Goal: Check status: Check status

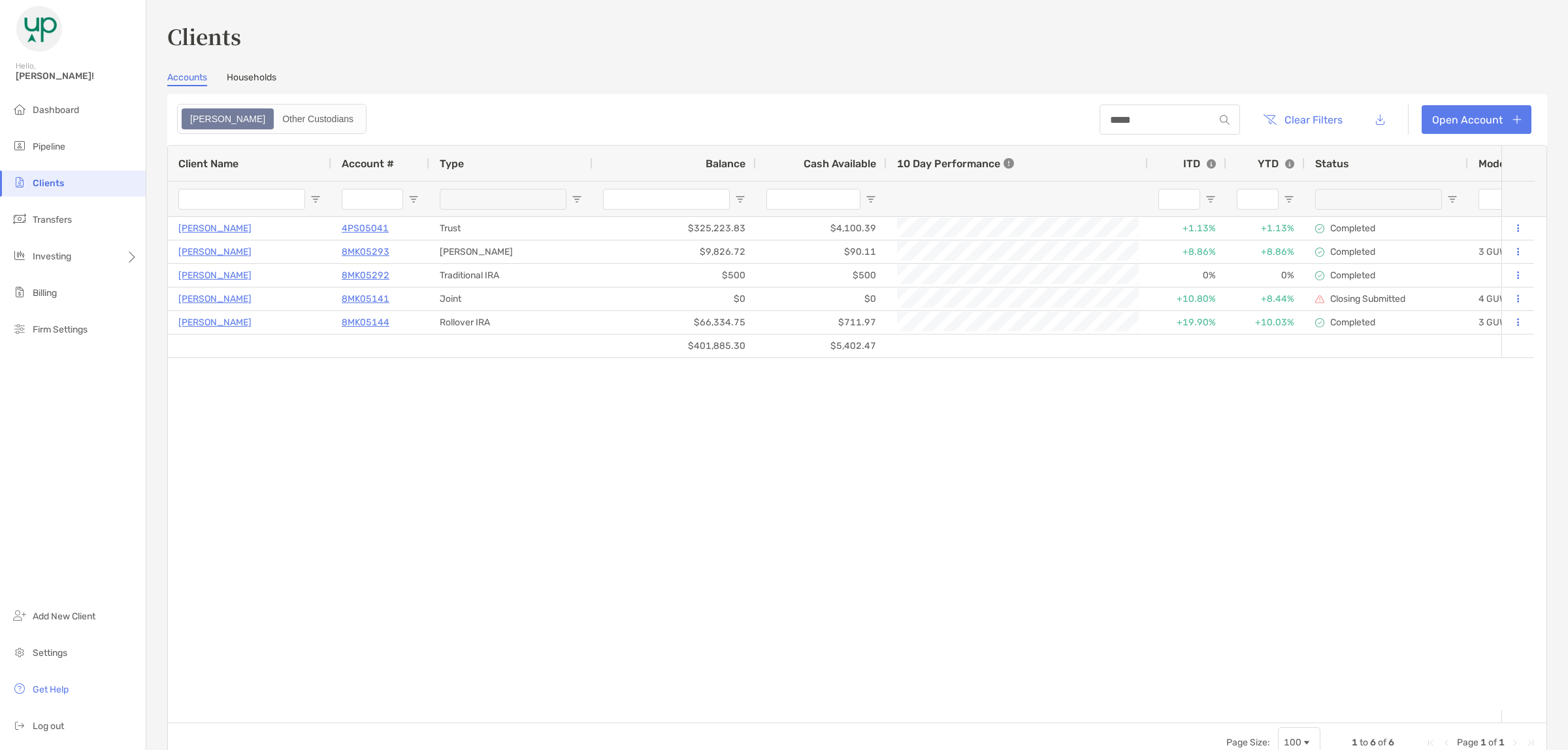
type input "*****"
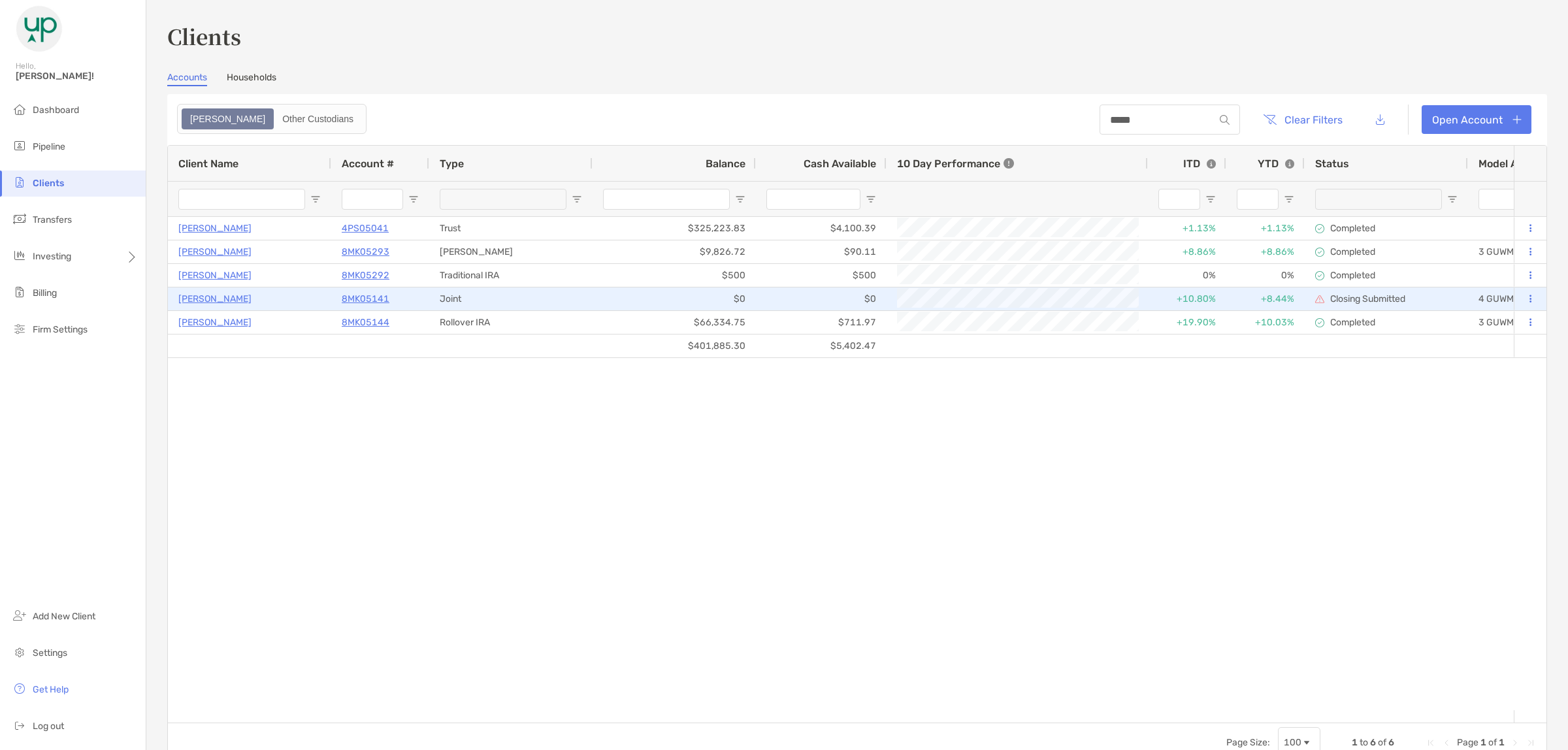
click at [366, 298] on p "8MK05141" at bounding box center [365, 299] width 48 height 16
click at [368, 292] on p "8MK05141" at bounding box center [365, 299] width 48 height 16
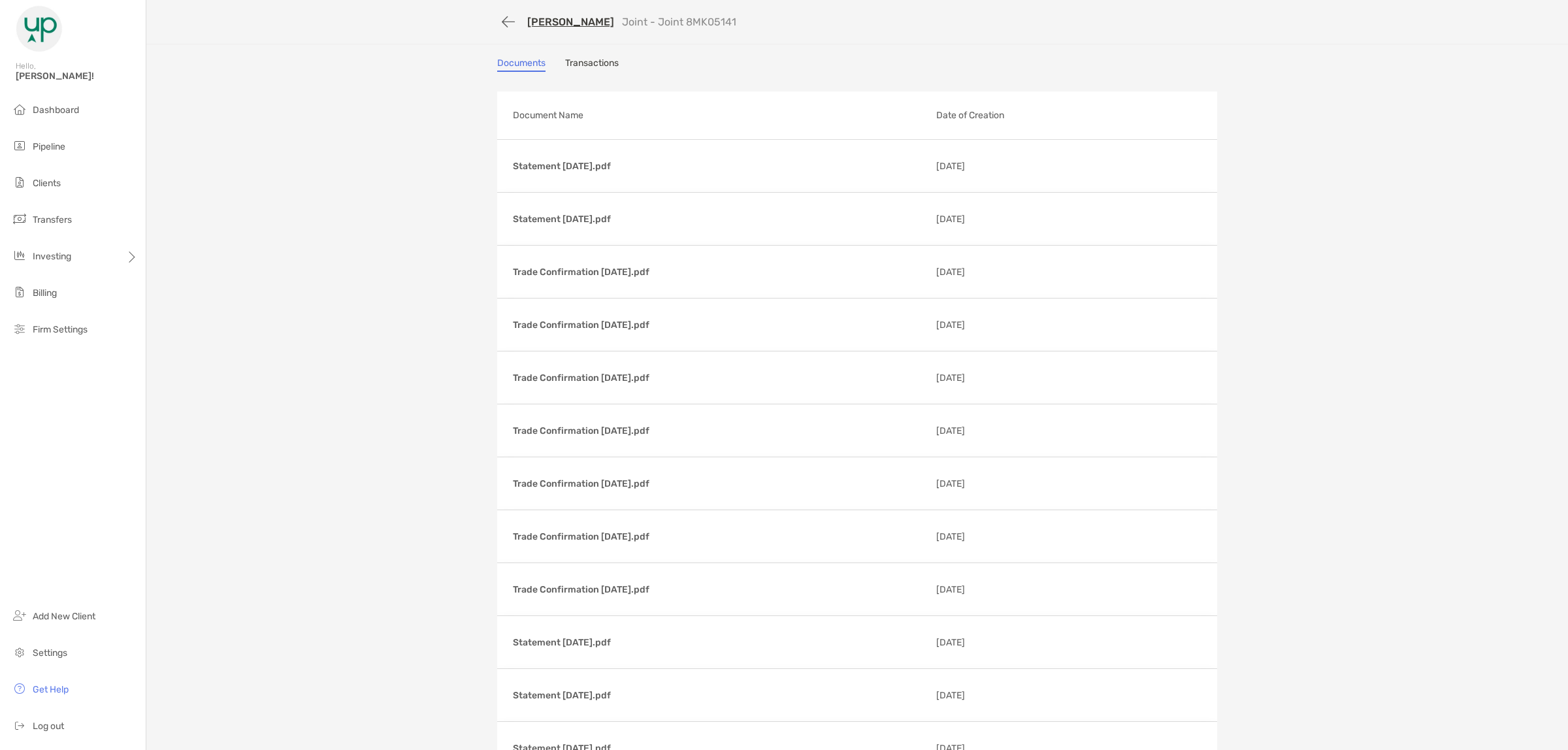
click at [588, 61] on link "Transactions" at bounding box center [591, 65] width 53 height 15
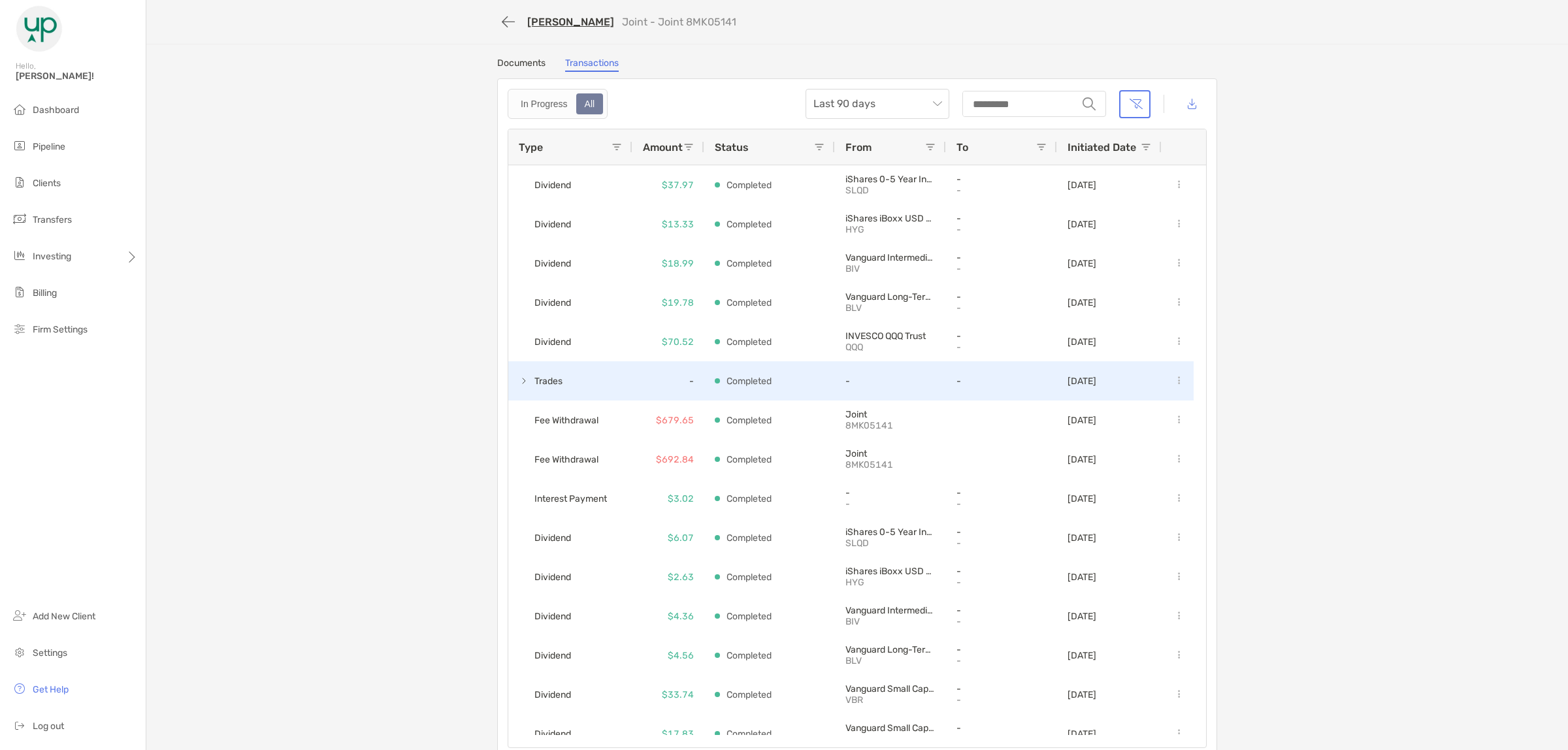
click at [519, 379] on span at bounding box center [524, 381] width 10 height 10
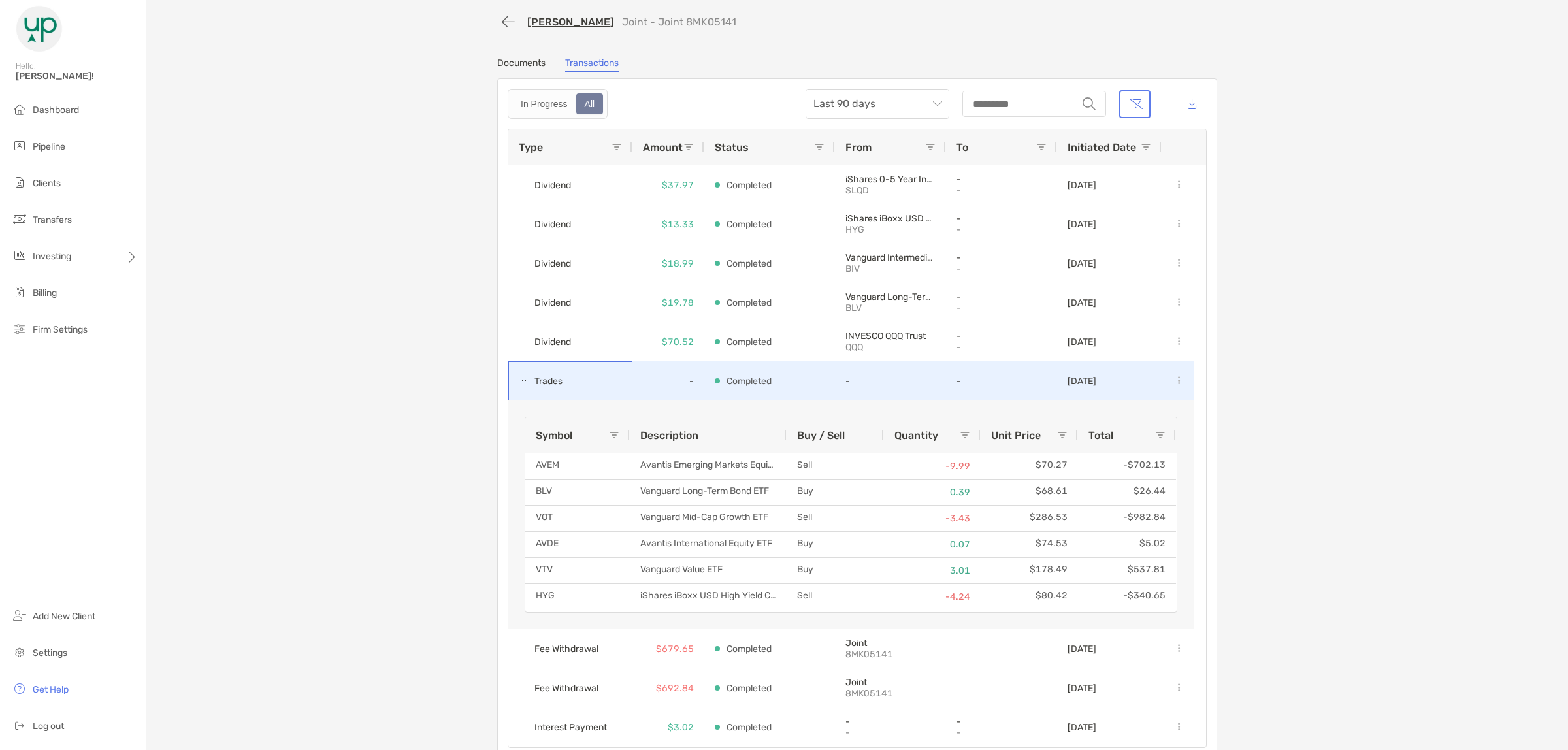
click at [519, 379] on span at bounding box center [524, 381] width 10 height 10
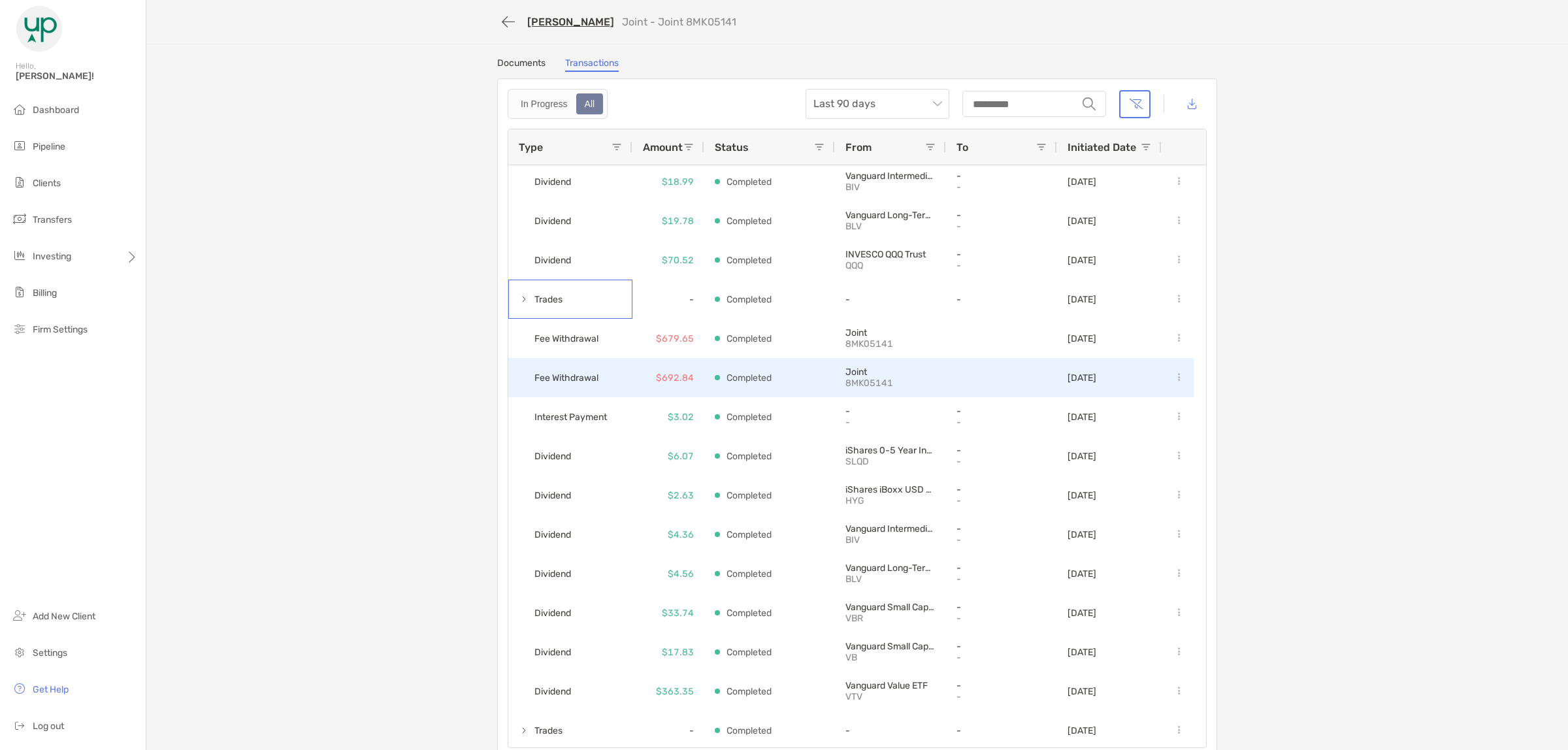
scroll to position [82, 0]
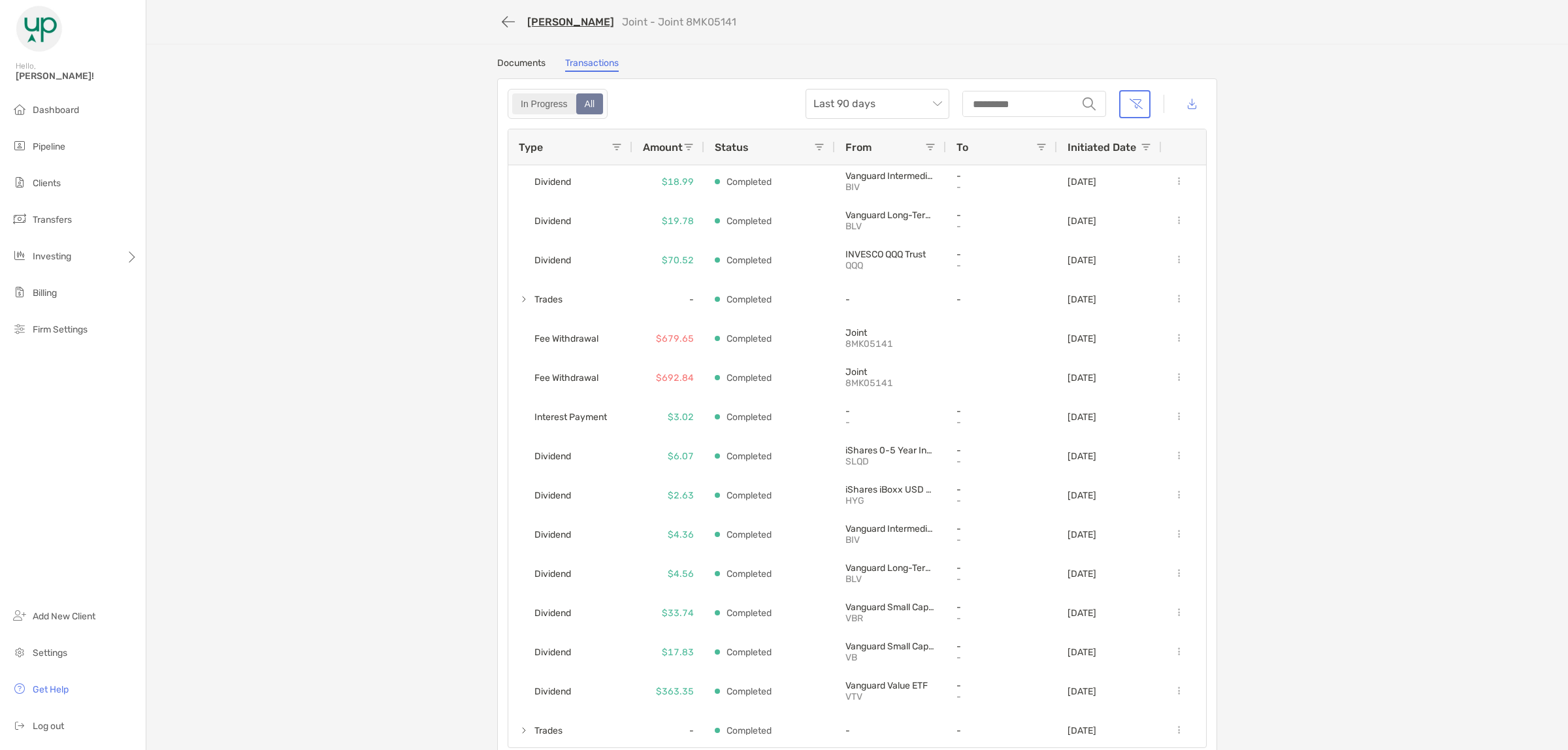
click at [544, 96] on div "In Progress" at bounding box center [545, 104] width 61 height 18
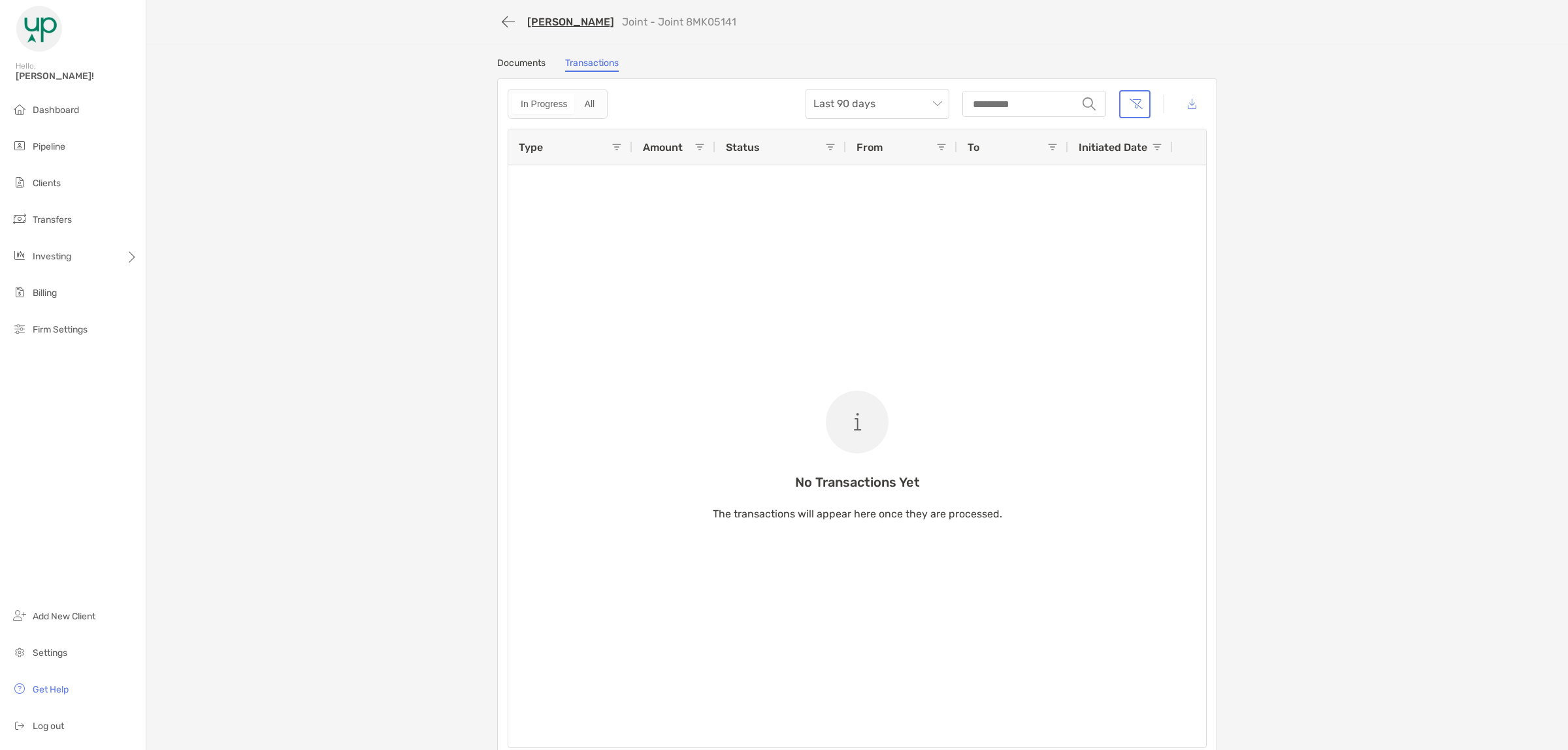
scroll to position [0, 0]
click at [590, 99] on div "All" at bounding box center [590, 104] width 25 height 18
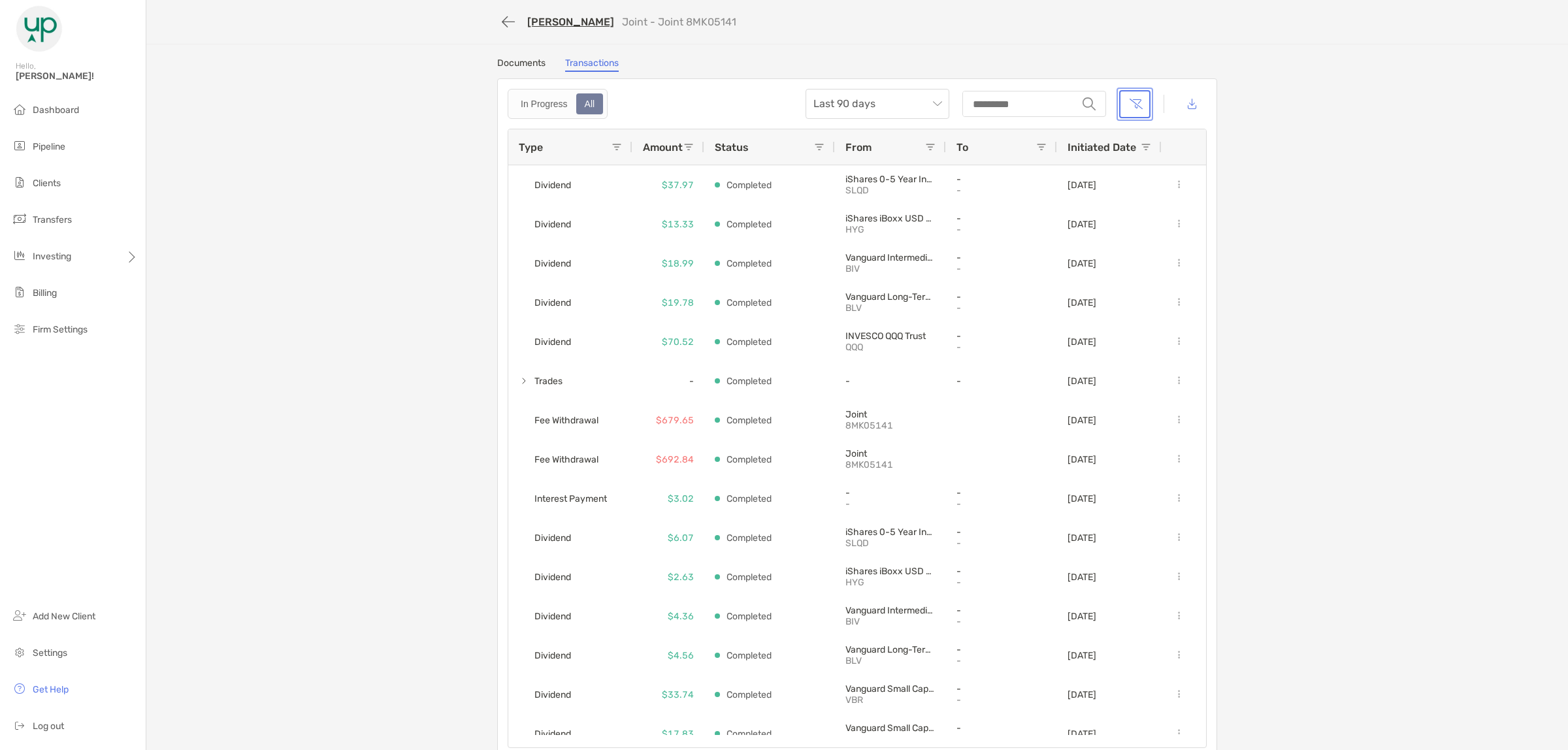
click at [1121, 96] on button "button" at bounding box center [1135, 104] width 31 height 28
click at [612, 145] on span at bounding box center [617, 147] width 10 height 10
click at [497, 21] on button "button" at bounding box center [508, 21] width 22 height 24
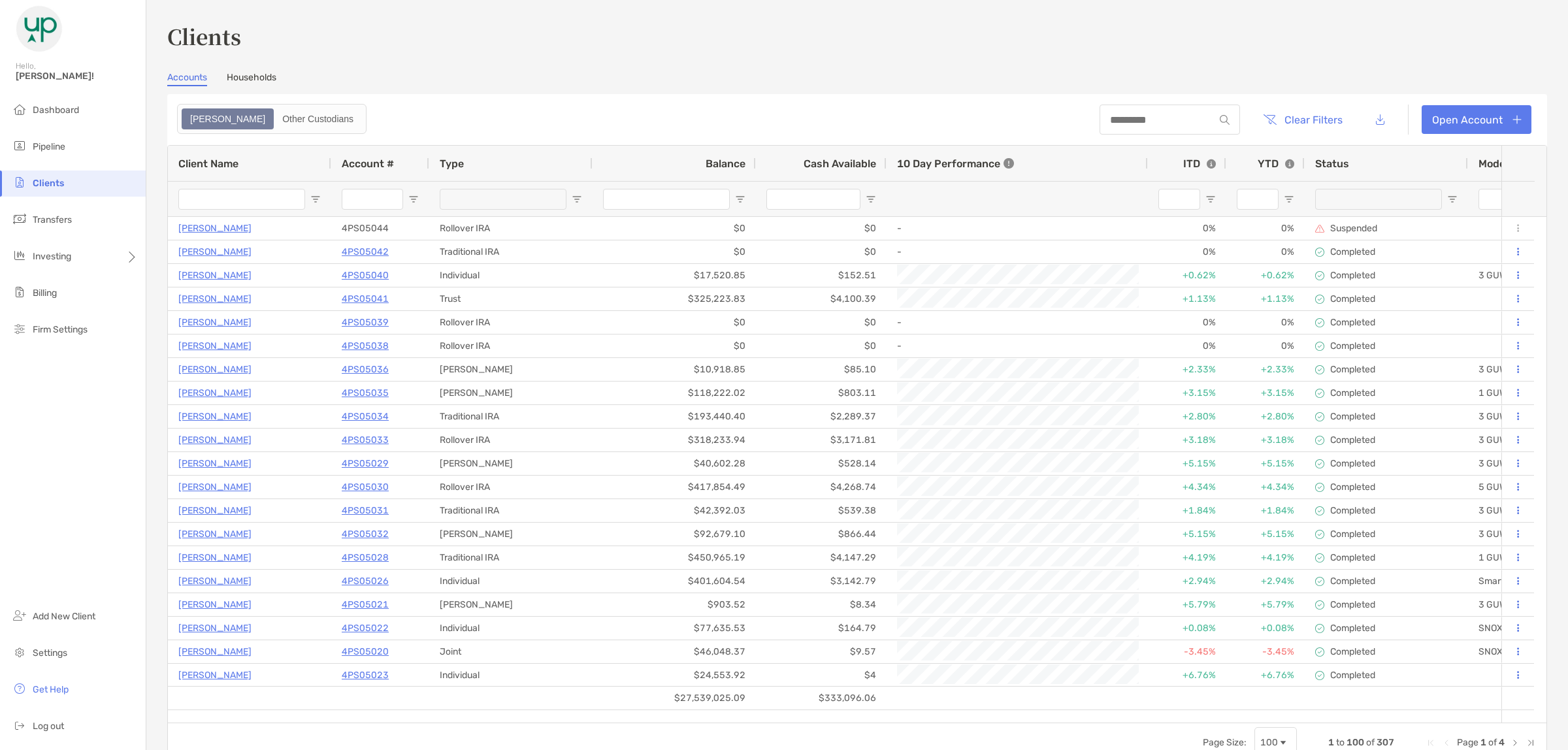
click at [1099, 129] on div at bounding box center [1170, 119] width 140 height 30
click at [1099, 123] on input at bounding box center [1156, 119] width 114 height 11
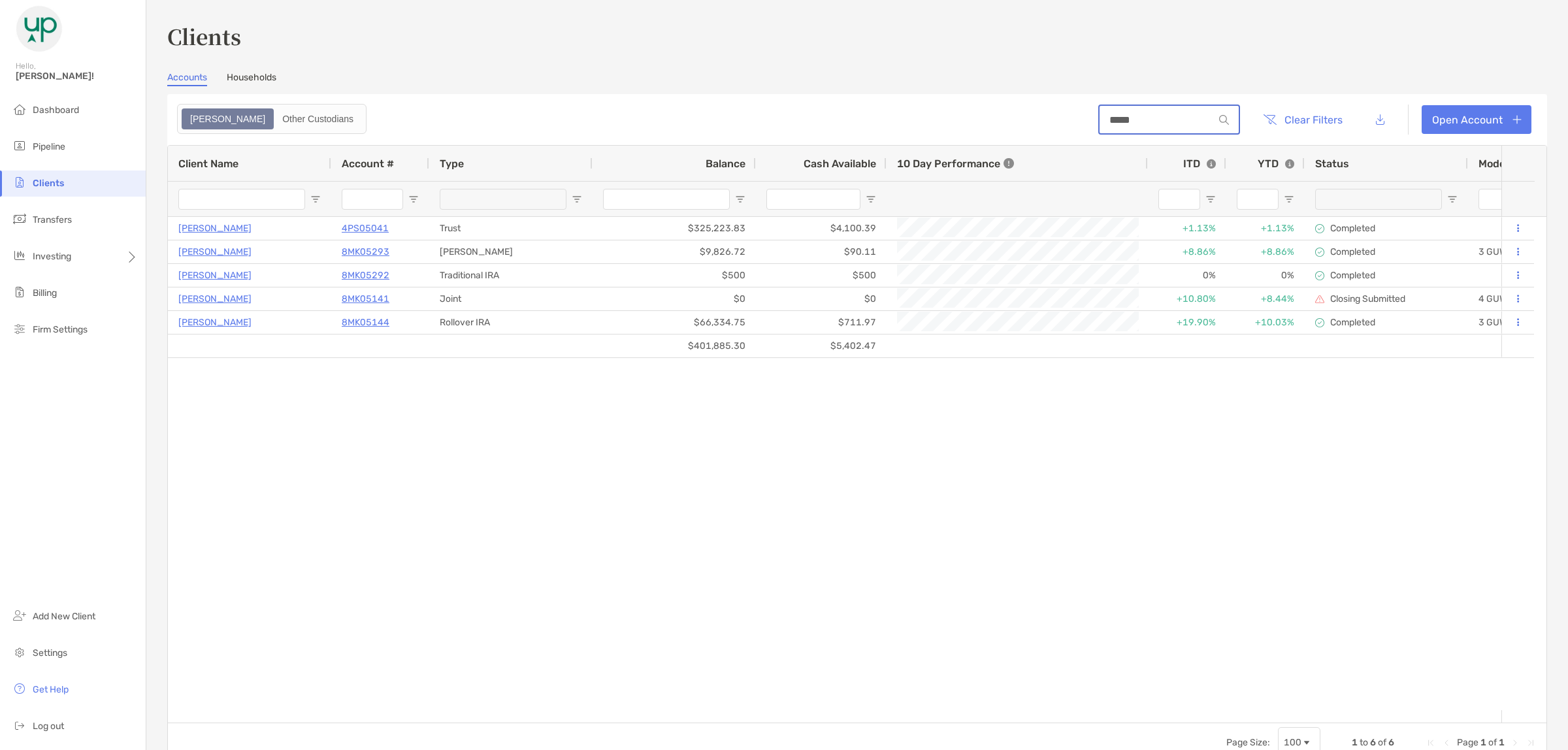
type input "*****"
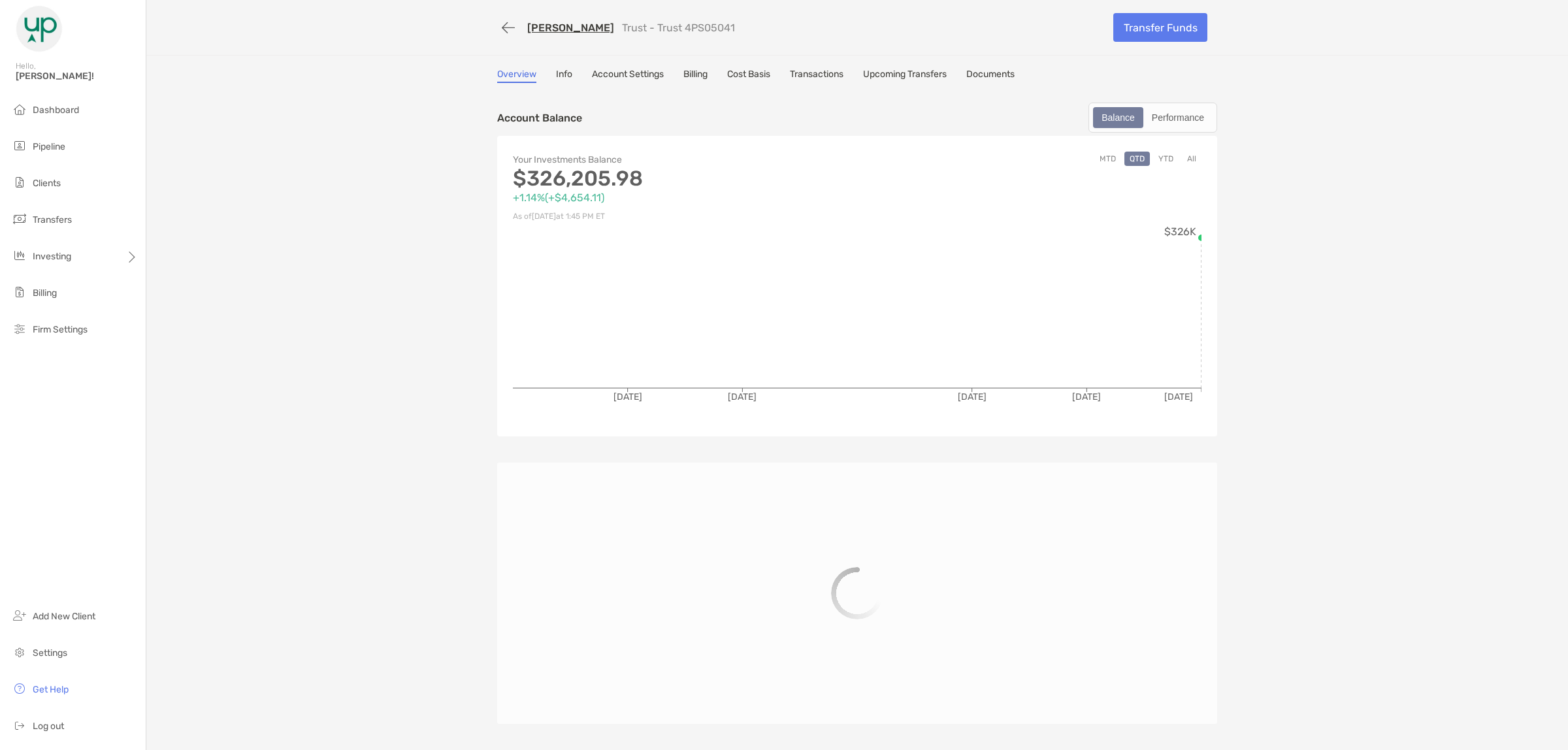
click at [817, 75] on link "Transactions" at bounding box center [817, 76] width 53 height 15
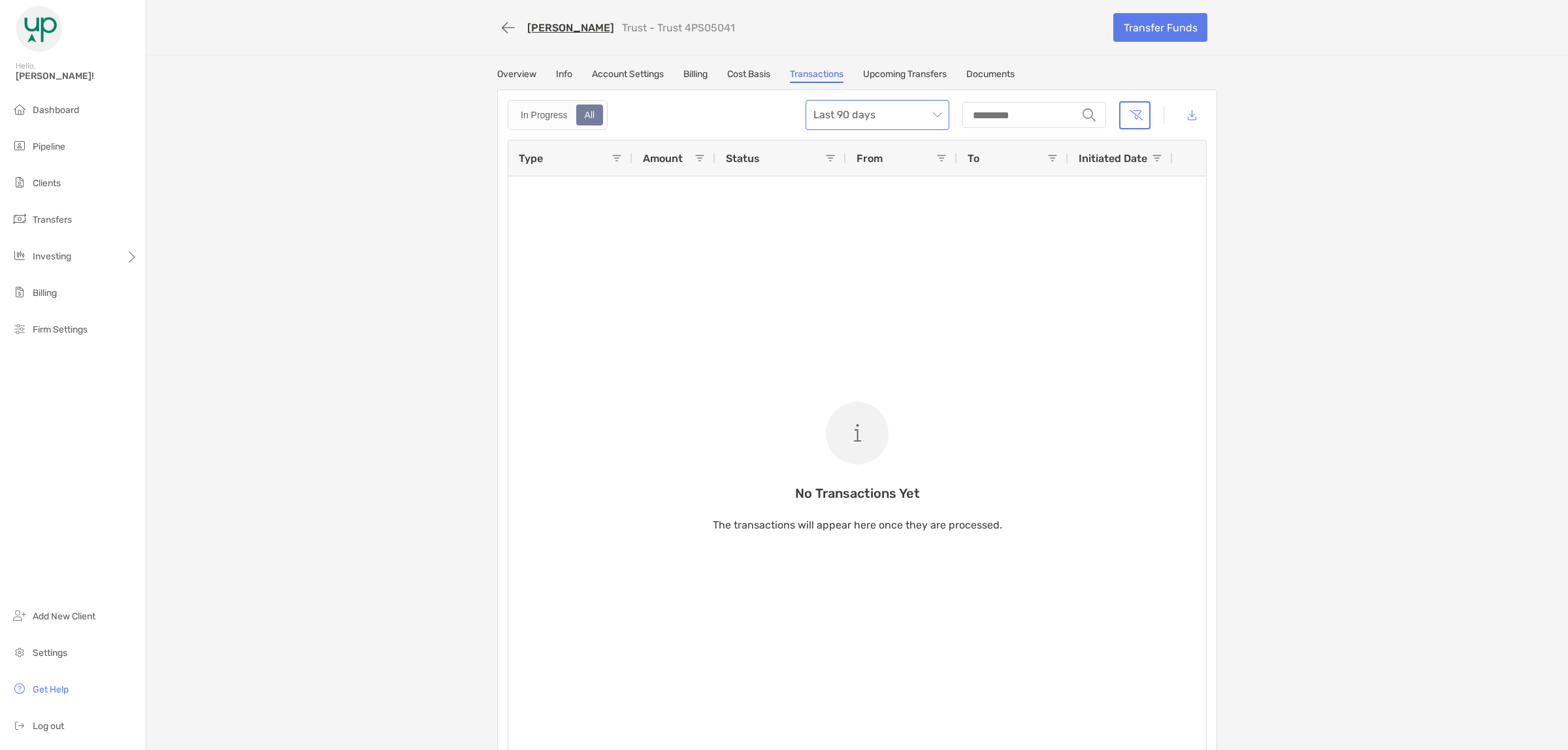
click at [860, 120] on span "Last 90 days" at bounding box center [877, 115] width 128 height 29
click at [865, 77] on link "Upcoming Transfers" at bounding box center [905, 76] width 83 height 15
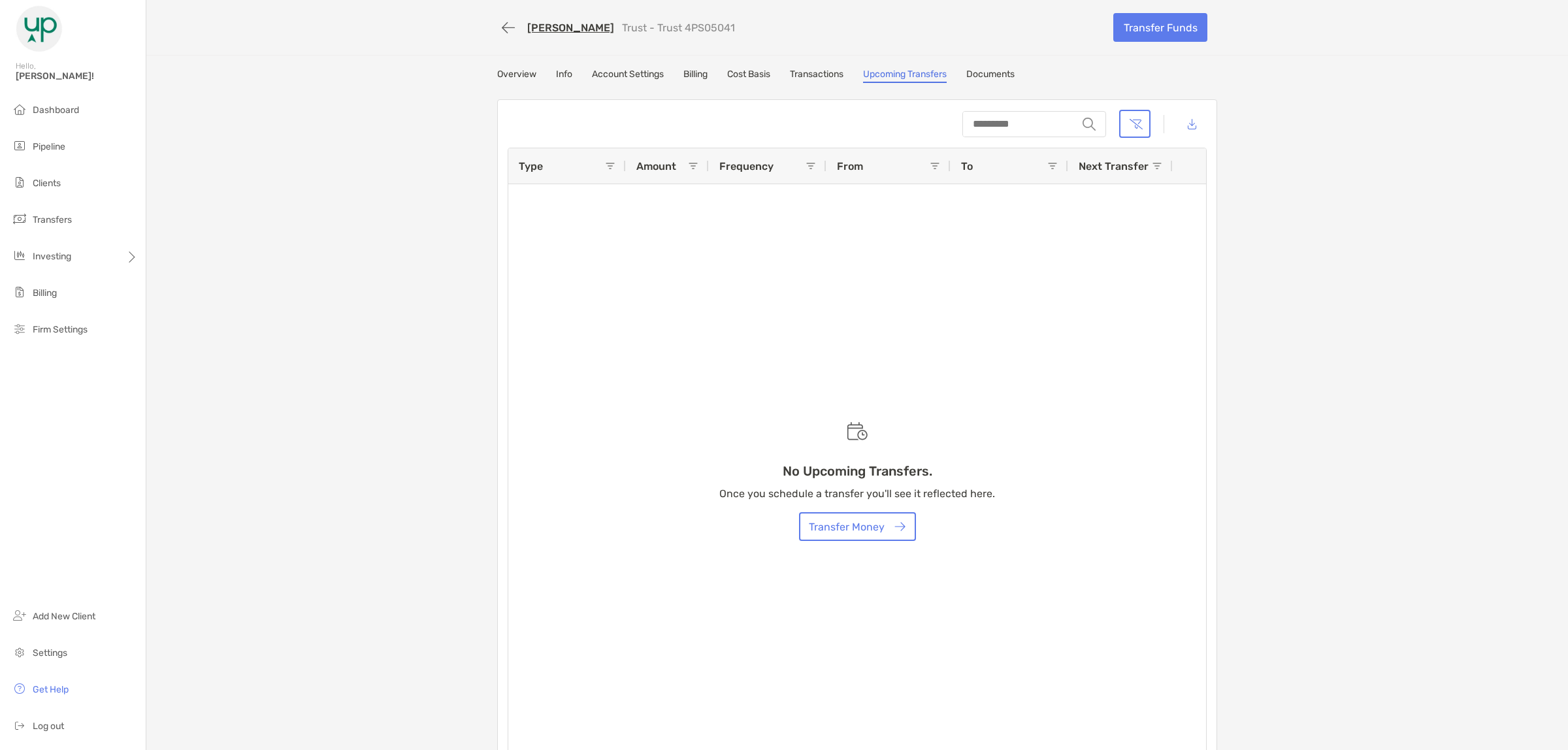
click at [832, 74] on link "Transactions" at bounding box center [817, 76] width 53 height 15
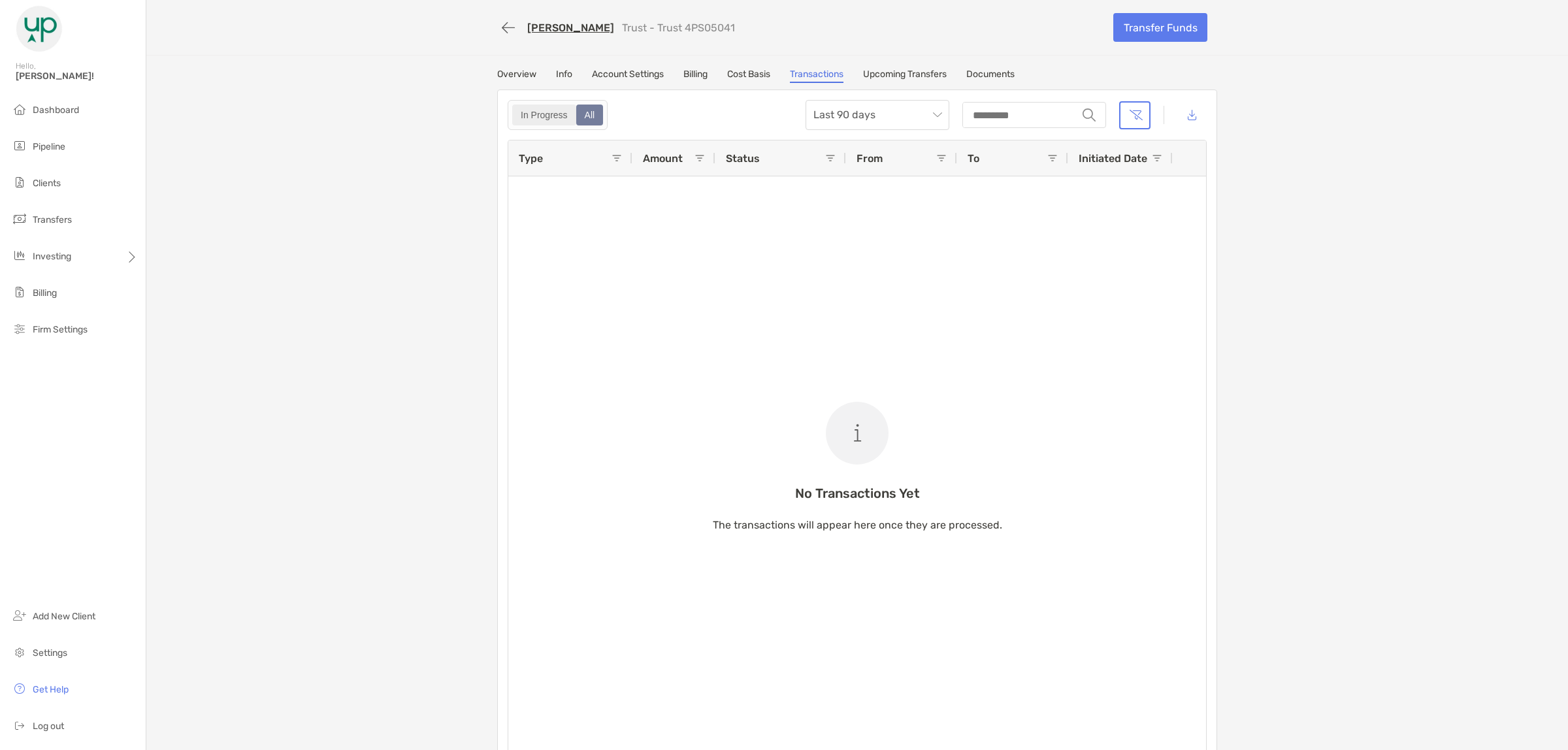
click at [545, 113] on div "In Progress" at bounding box center [545, 115] width 61 height 18
click at [577, 115] on div "All" at bounding box center [590, 115] width 25 height 18
